Goal: Transaction & Acquisition: Purchase product/service

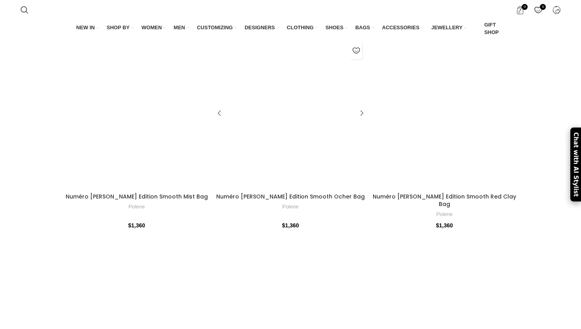
click at [317, 136] on div at bounding box center [309, 113] width 38 height 151
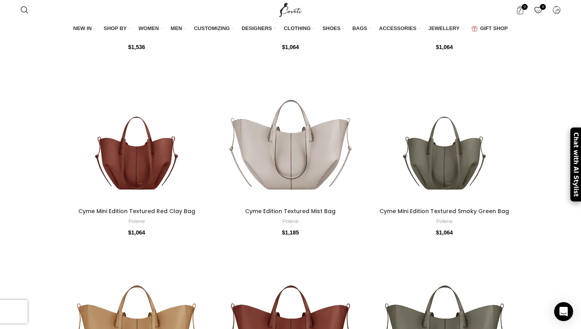
scroll to position [1114, 0]
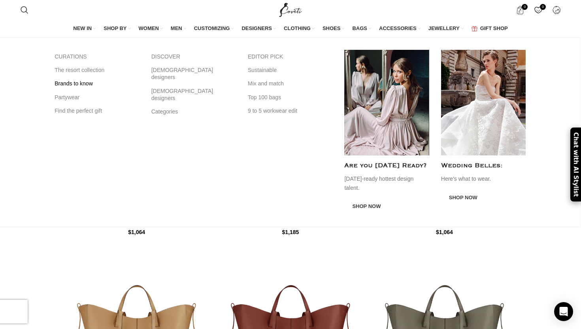
click at [88, 84] on link "Brands to know" at bounding box center [97, 83] width 85 height 13
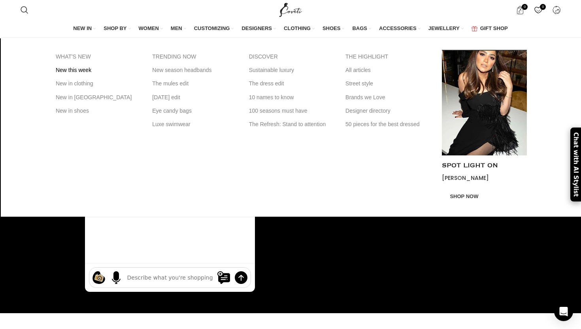
click at [73, 69] on link "New this week" at bounding box center [98, 69] width 85 height 13
click at [72, 98] on link "New in [GEOGRAPHIC_DATA]" at bounding box center [98, 96] width 85 height 13
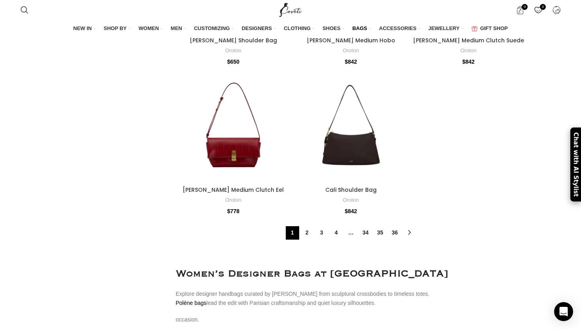
scroll to position [2794, 0]
